Goal: Obtain resource: Download file/media

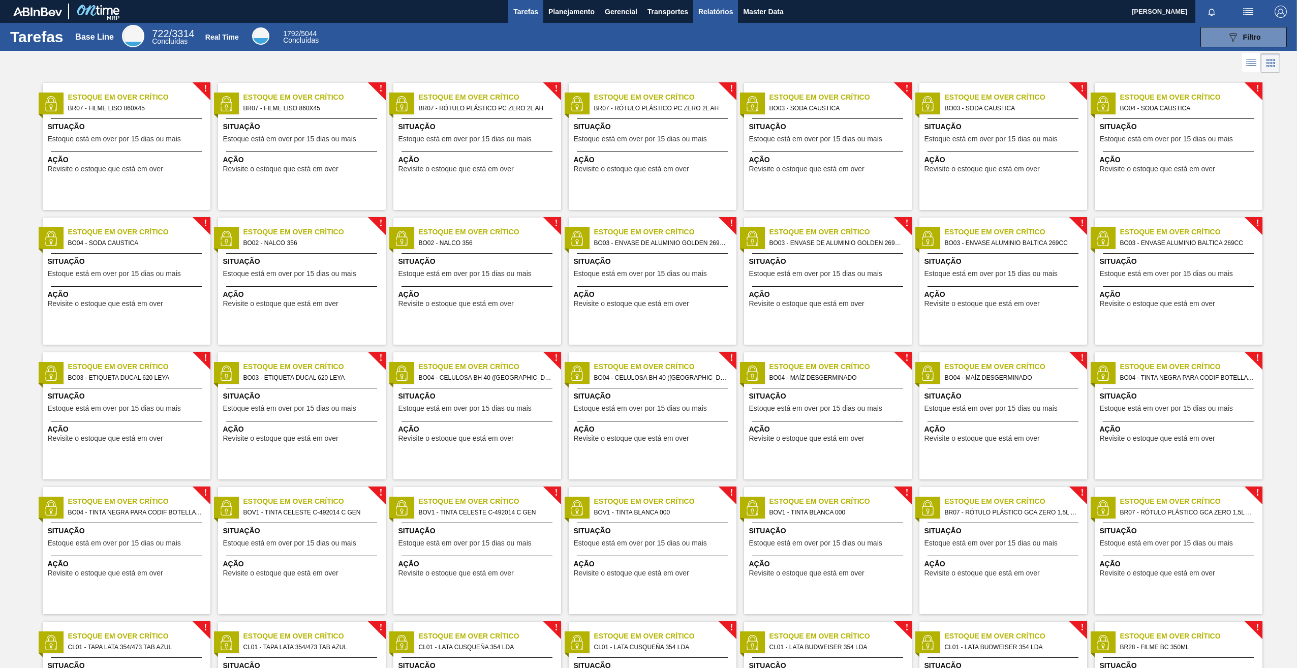
click at [717, 15] on span "Relatórios" at bounding box center [715, 12] width 35 height 12
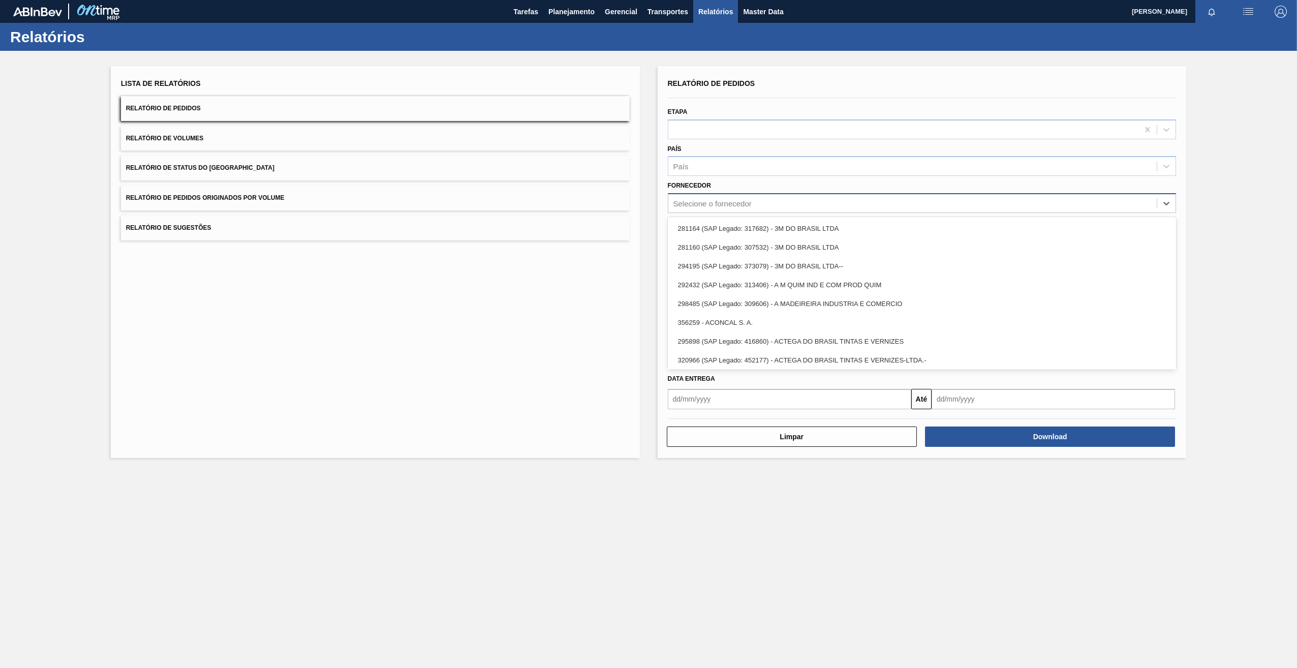
click at [732, 209] on div "Selecione o fornecedor" at bounding box center [912, 203] width 489 height 15
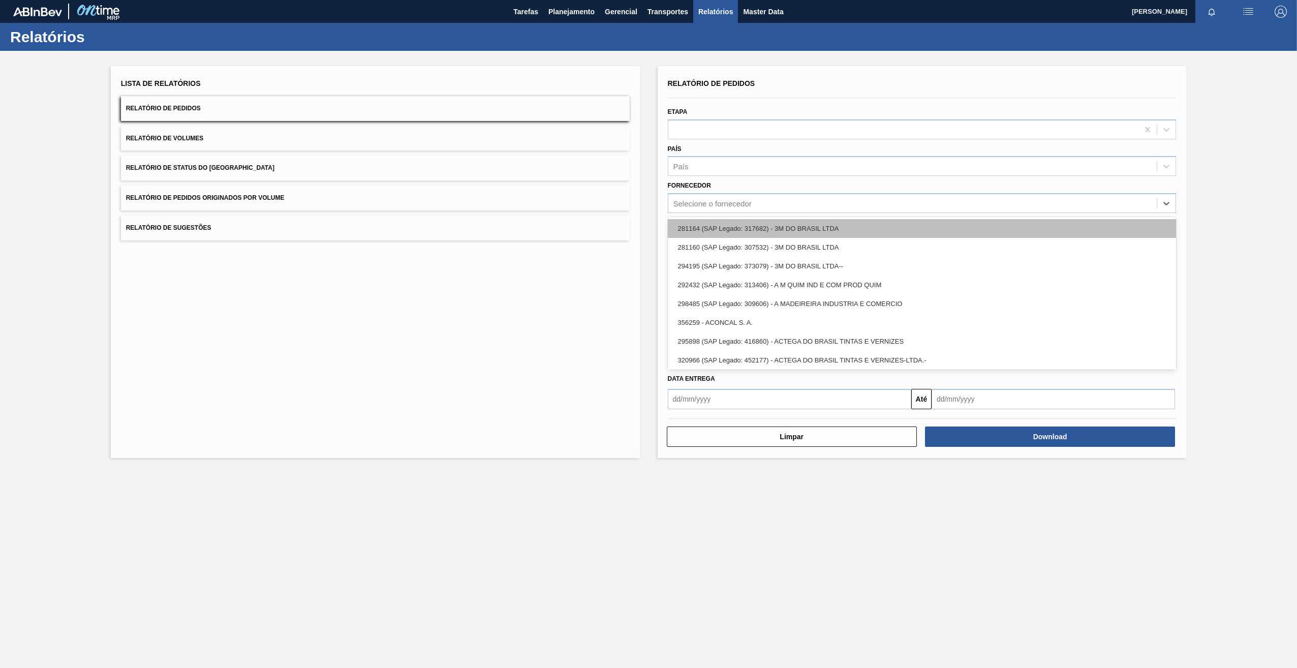
paste input "5800352641"
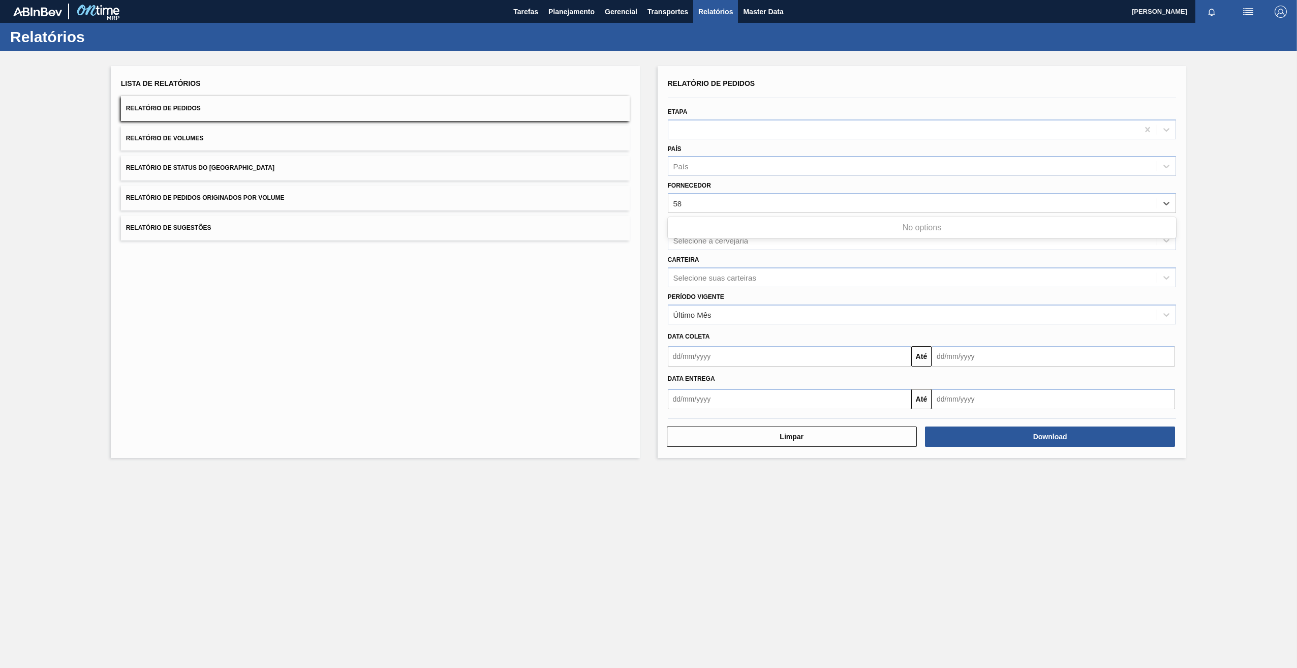
type input "5"
paste input "290167"
type input "290167"
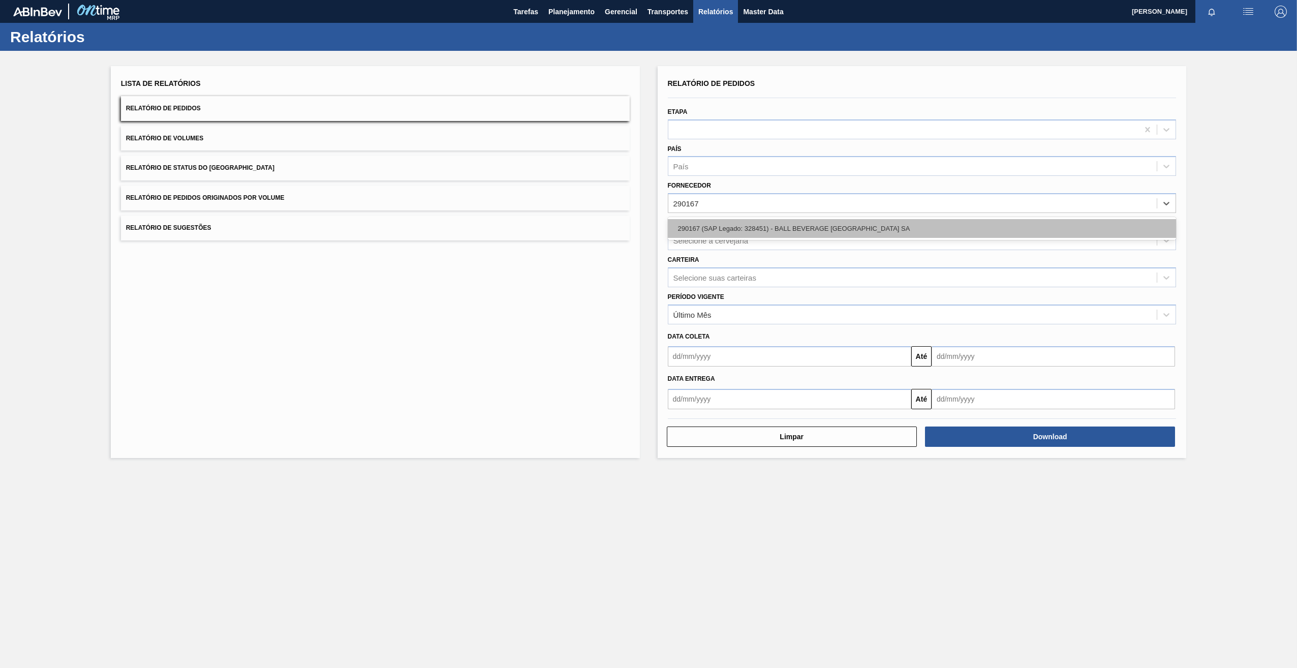
click at [706, 230] on div "290167 (SAP Legado: 328451) - BALL BEVERAGE [GEOGRAPHIC_DATA] SA" at bounding box center [922, 228] width 509 height 19
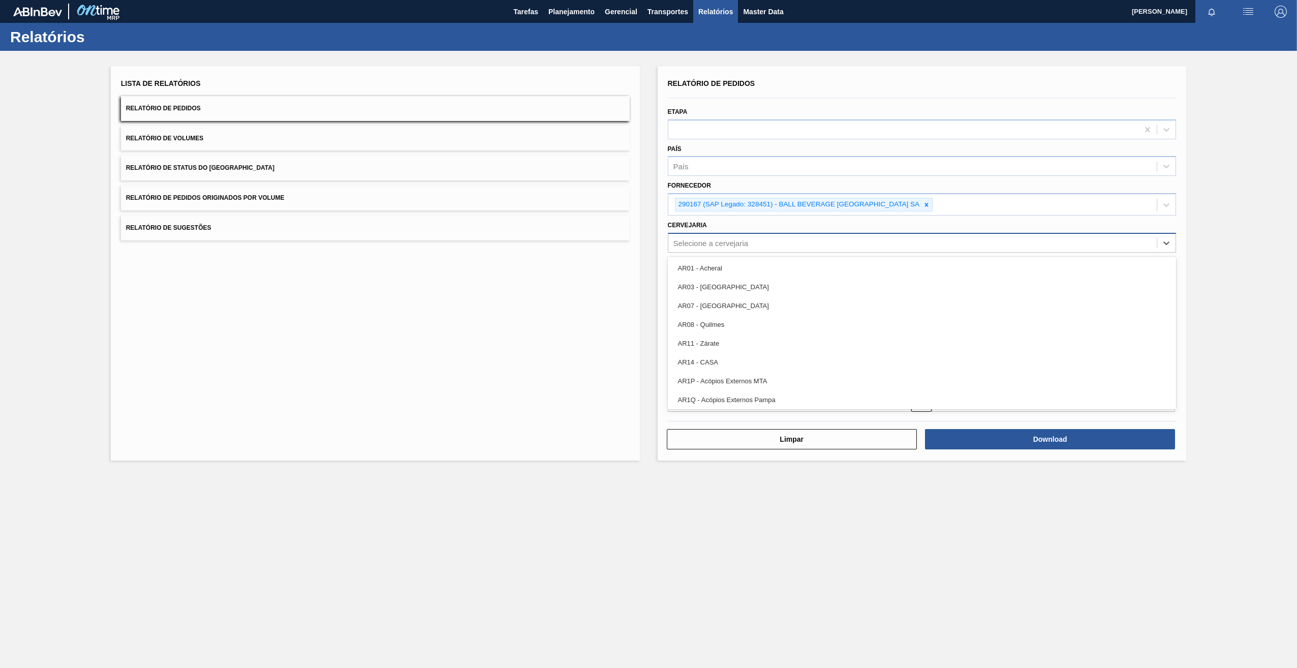
click at [718, 239] on div "Selecione a cervejaria" at bounding box center [711, 242] width 75 height 9
type input "05"
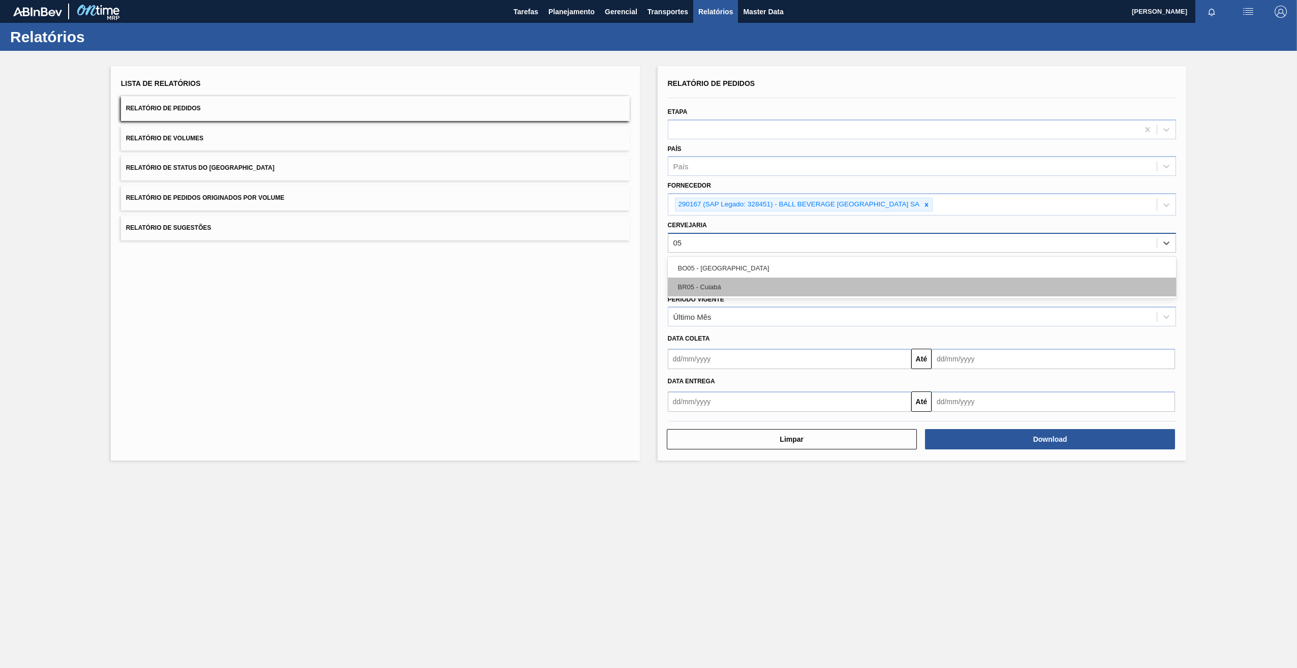
click at [713, 291] on div "BR05 - Cuiabá" at bounding box center [922, 287] width 509 height 19
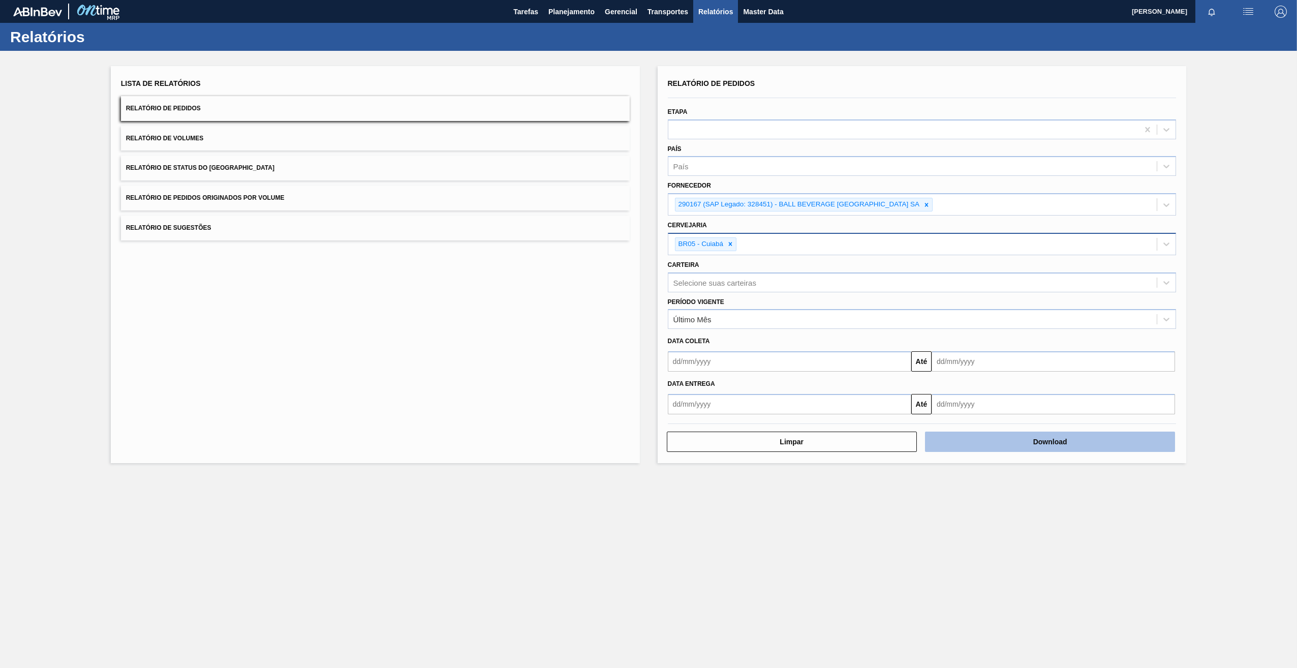
click at [969, 438] on button "Download" at bounding box center [1050, 442] width 250 height 20
click at [1015, 439] on button "Download" at bounding box center [1050, 442] width 250 height 20
drag, startPoint x: 932, startPoint y: 206, endPoint x: 917, endPoint y: 216, distance: 18.1
click at [931, 206] on div at bounding box center [926, 204] width 11 height 13
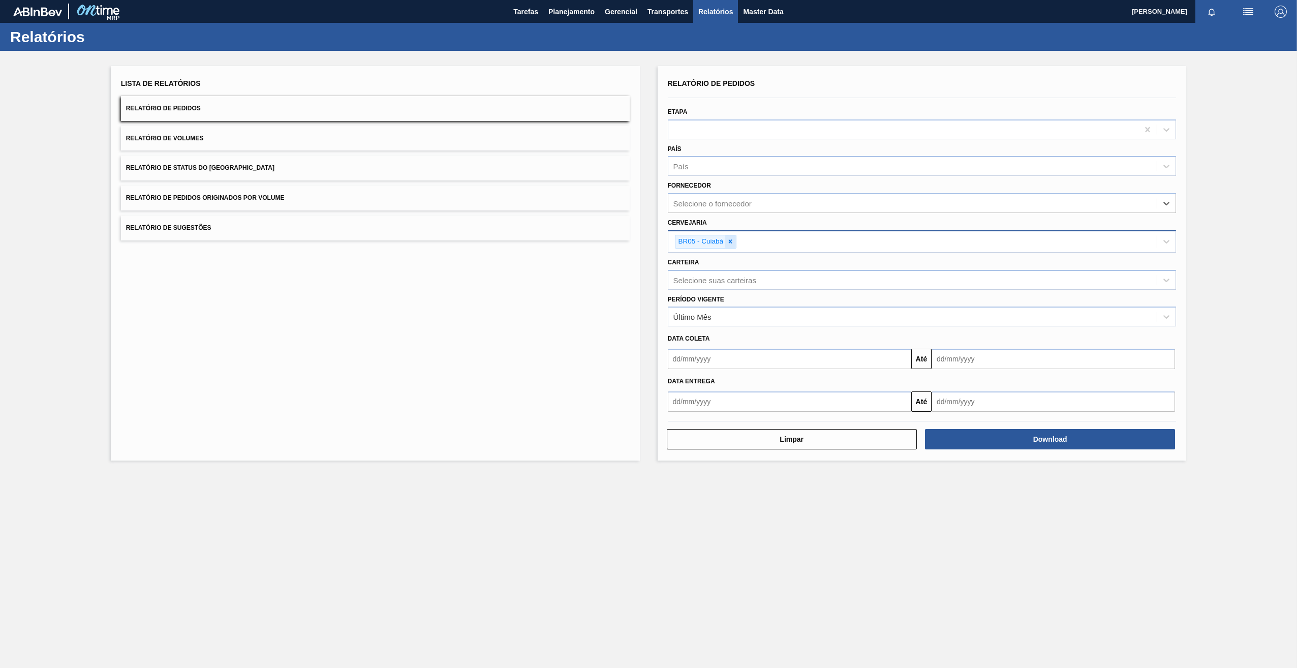
click at [729, 240] on icon at bounding box center [731, 242] width 4 height 4
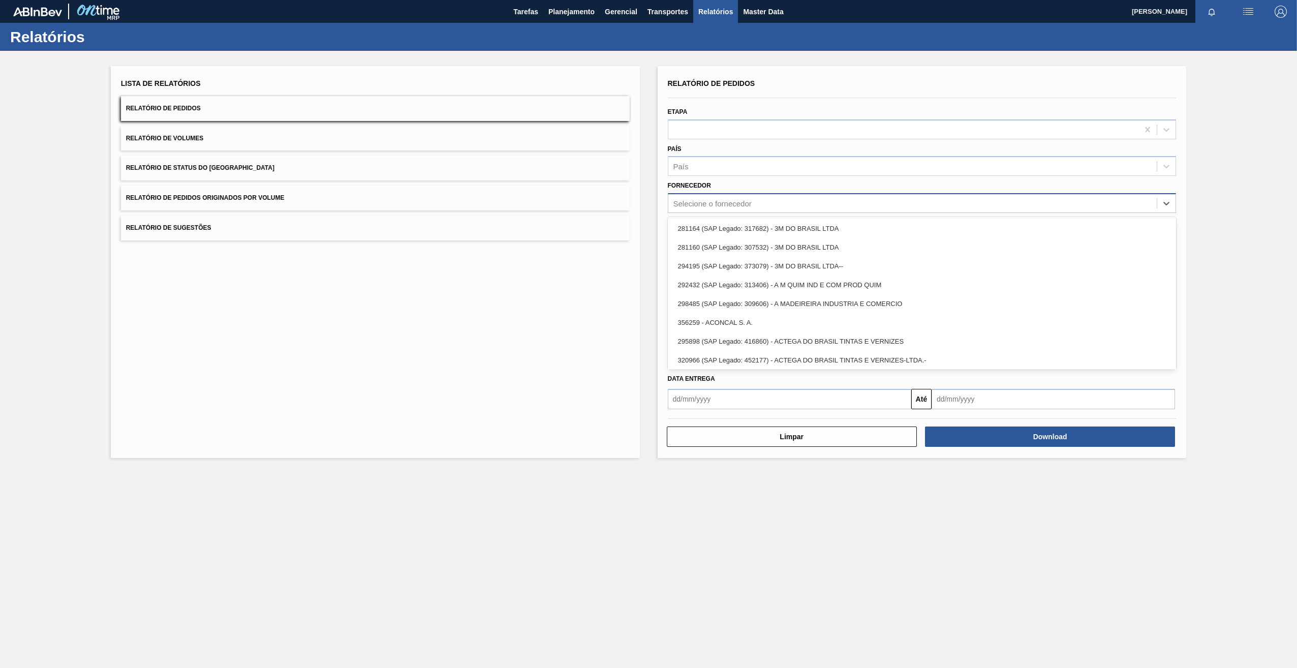
click at [708, 205] on div "Selecione o fornecedor" at bounding box center [713, 203] width 78 height 9
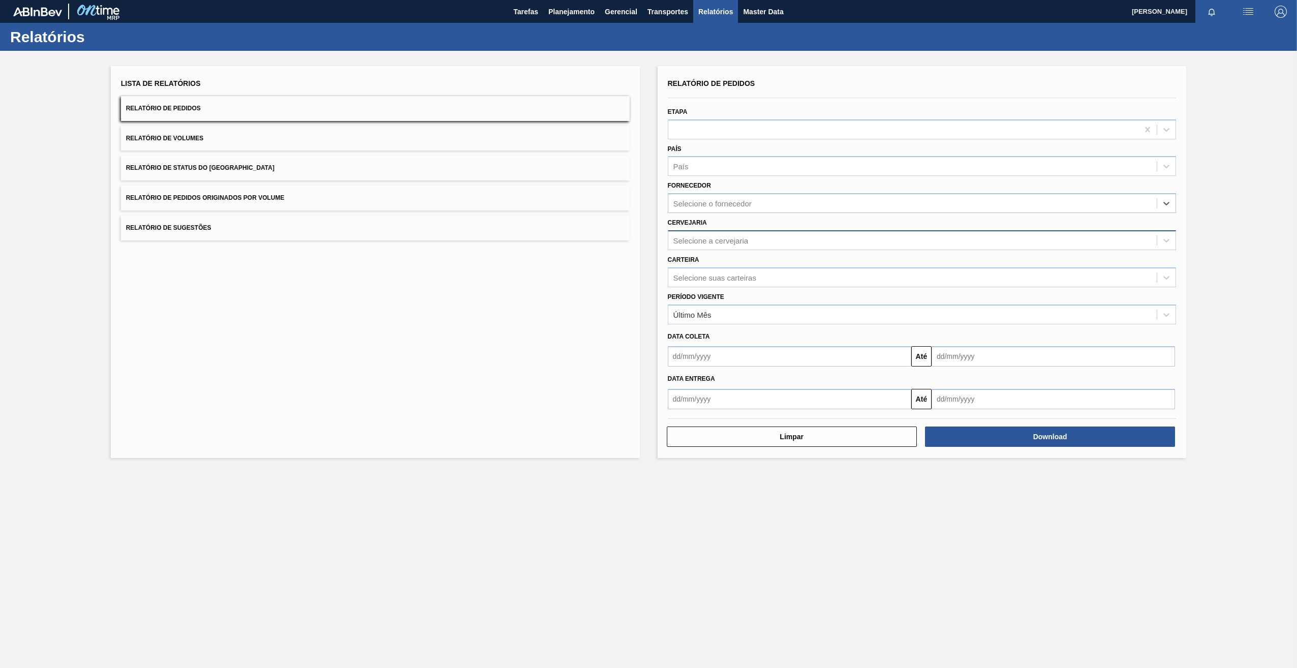
click at [712, 225] on div "Cervejaria Selecione a cervejaria" at bounding box center [922, 233] width 509 height 35
click at [708, 235] on div "Selecione a cervejaria" at bounding box center [912, 240] width 489 height 15
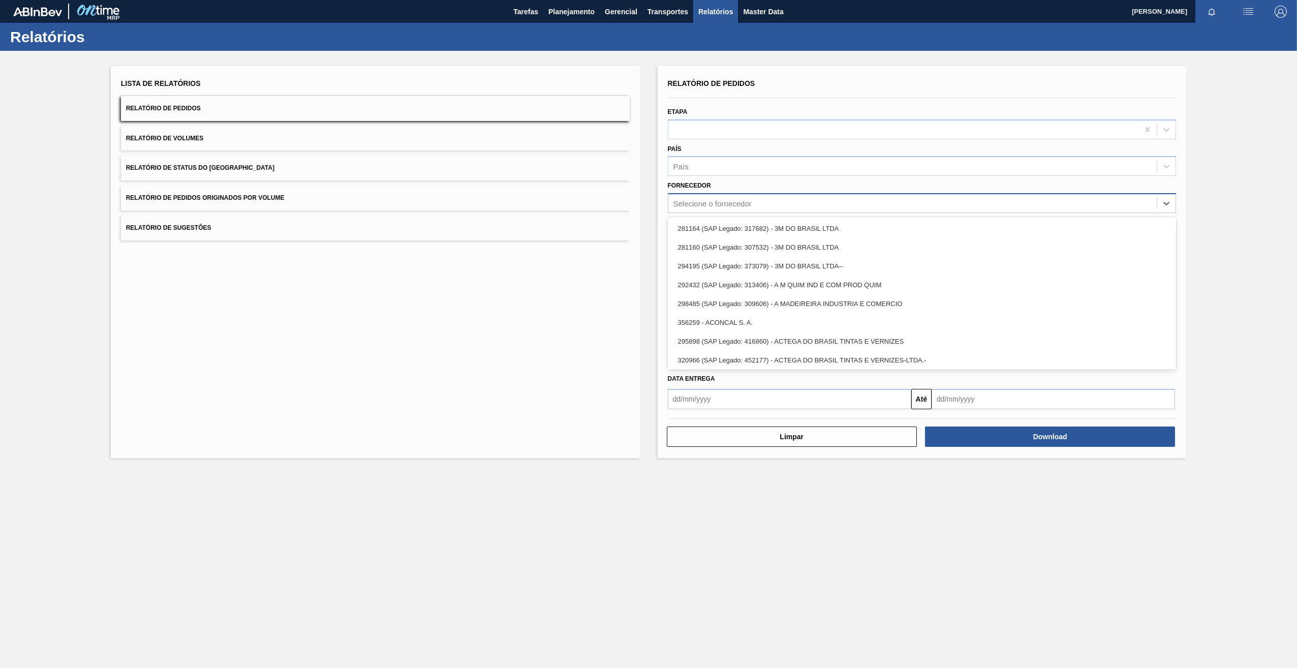
click at [735, 204] on div "Selecione o fornecedor" at bounding box center [713, 203] width 78 height 9
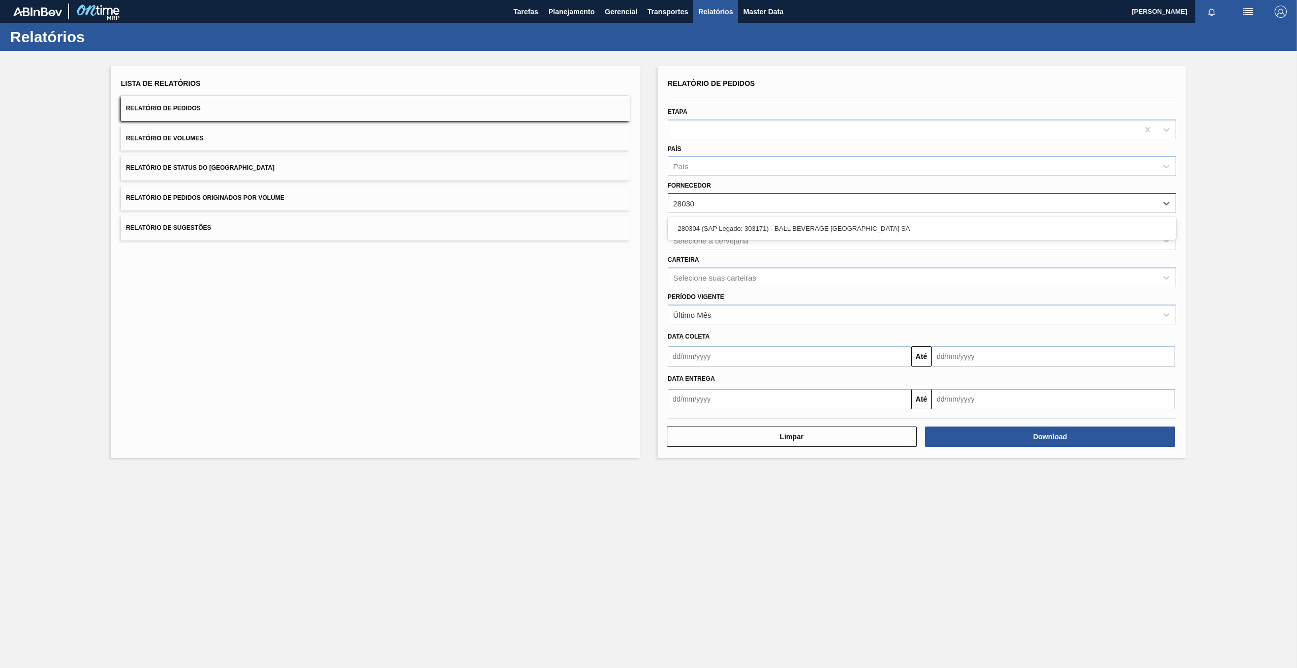
type input "280304"
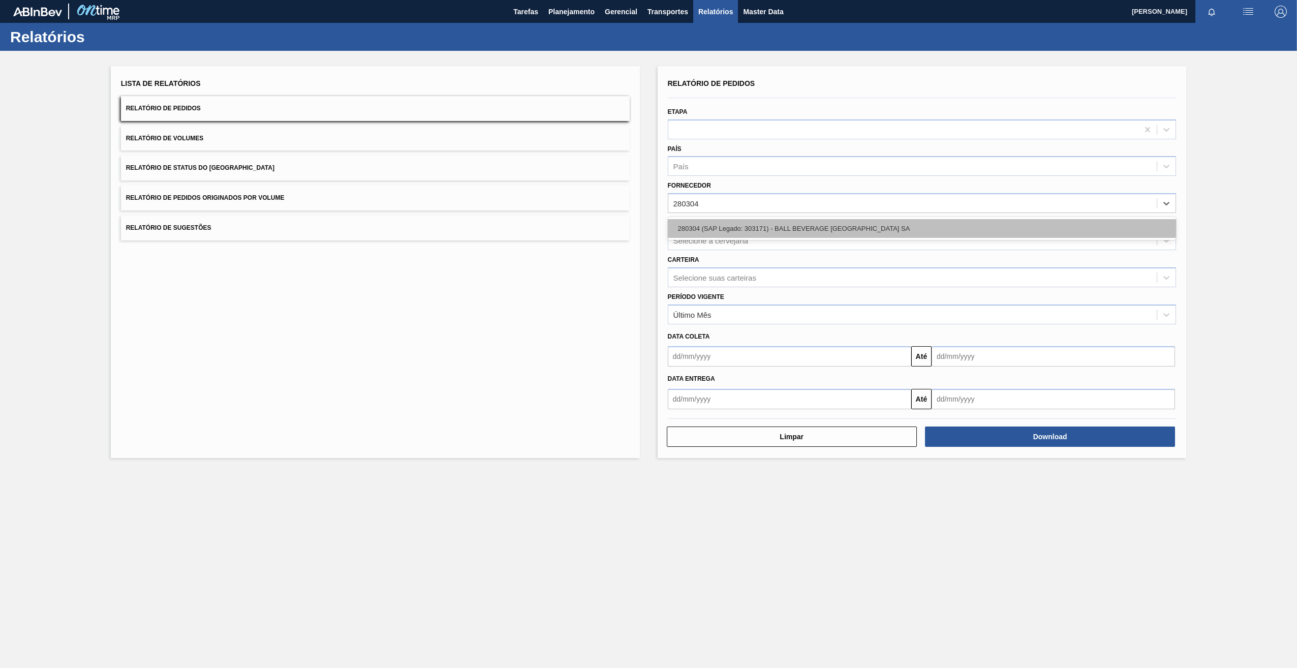
click at [742, 224] on div "280304 (SAP Legado: 303171) - BALL BEVERAGE [GEOGRAPHIC_DATA] SA" at bounding box center [922, 228] width 509 height 19
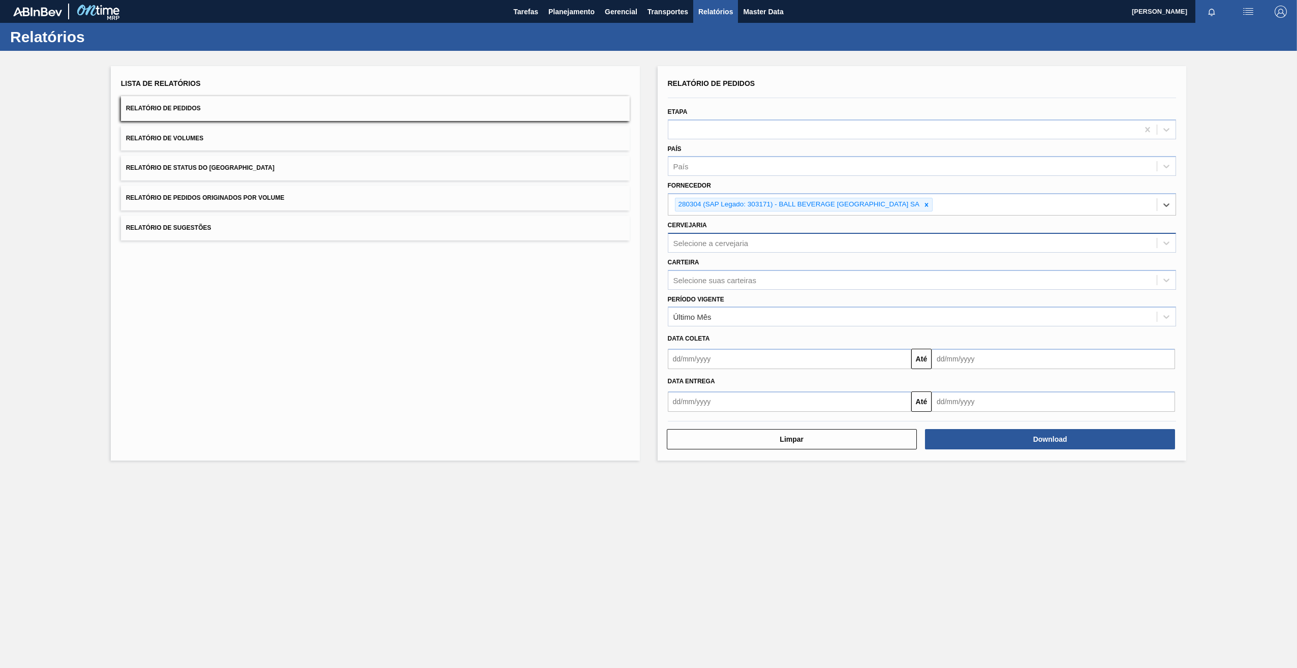
click at [707, 245] on div "Selecione a cervejaria" at bounding box center [711, 242] width 75 height 9
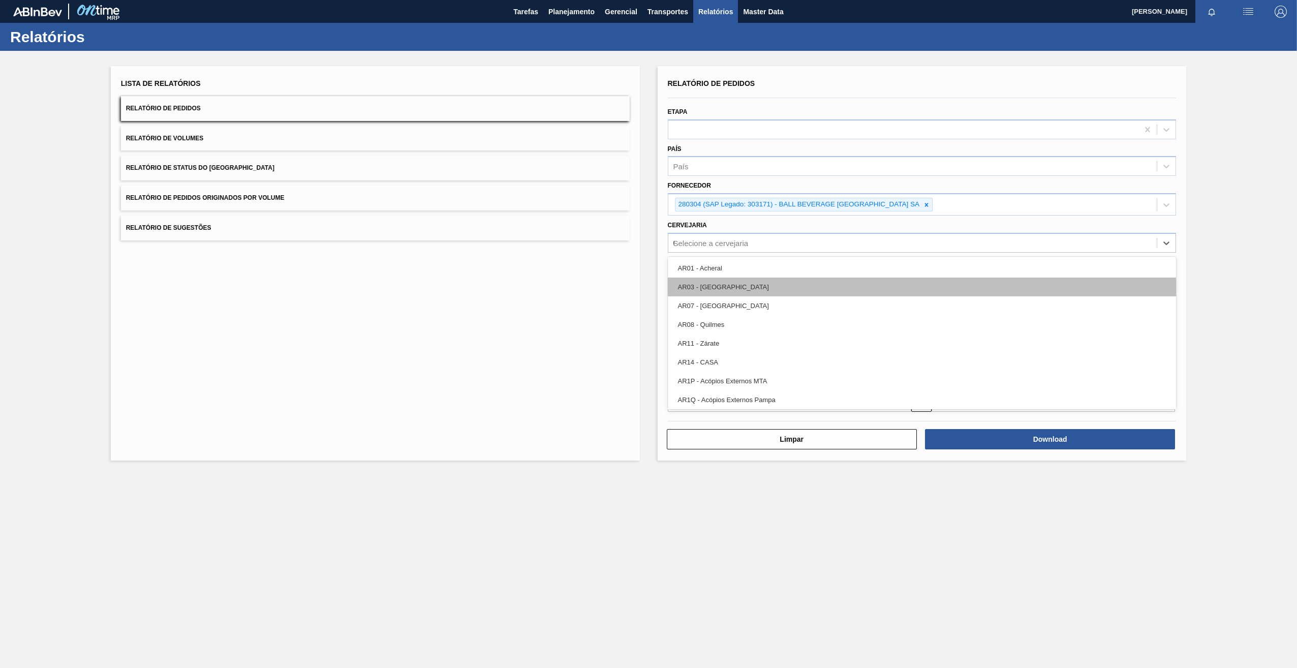
type input "02"
click at [724, 284] on div "BR02 - [GEOGRAPHIC_DATA]" at bounding box center [922, 287] width 509 height 19
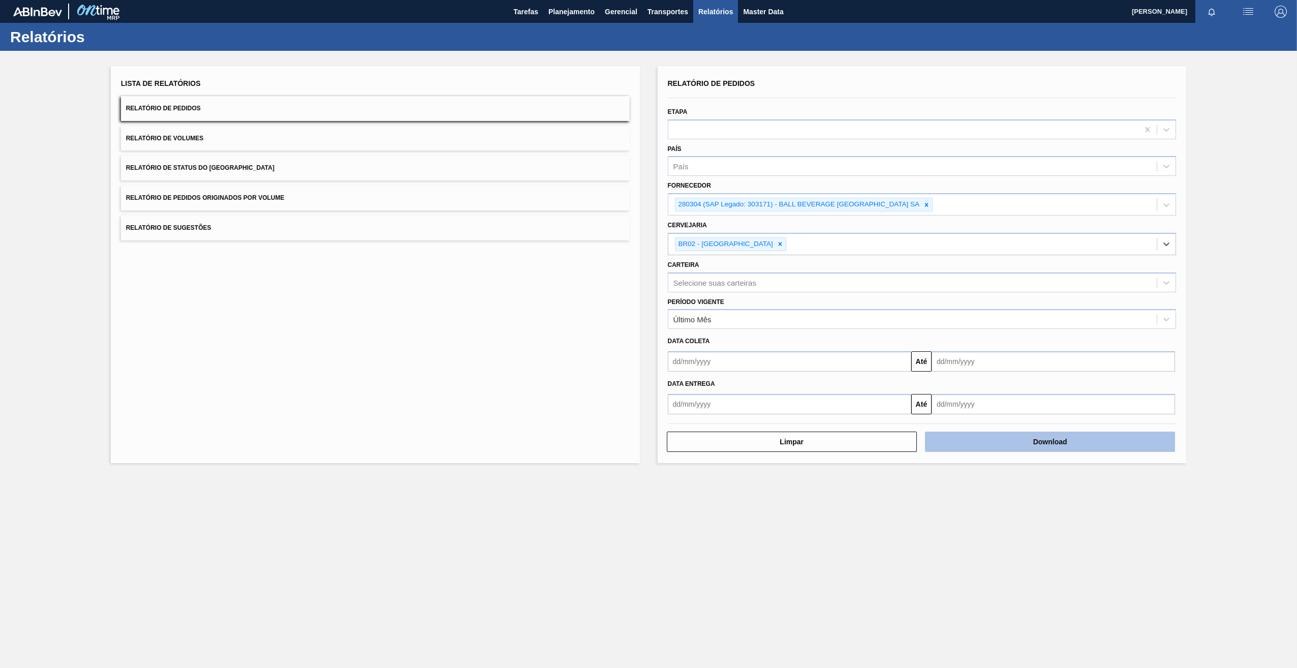
click at [1014, 448] on button "Download" at bounding box center [1050, 442] width 250 height 20
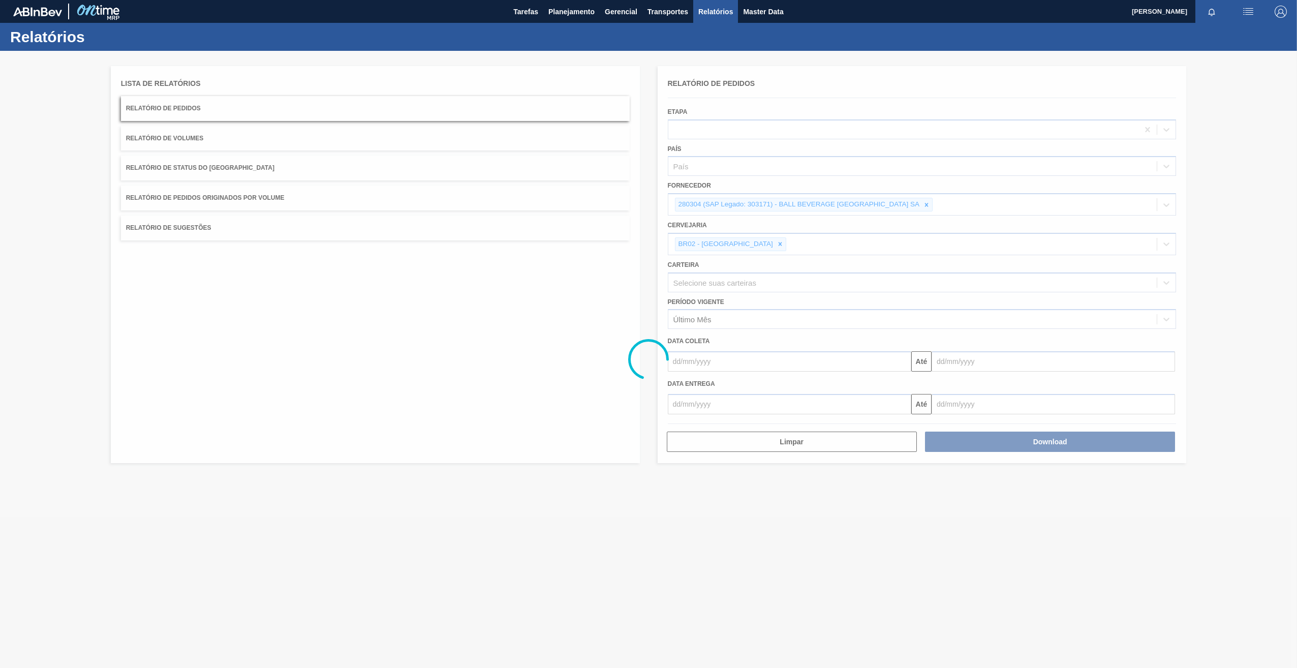
click at [657, 566] on div at bounding box center [648, 359] width 1297 height 617
